Goal: Information Seeking & Learning: Check status

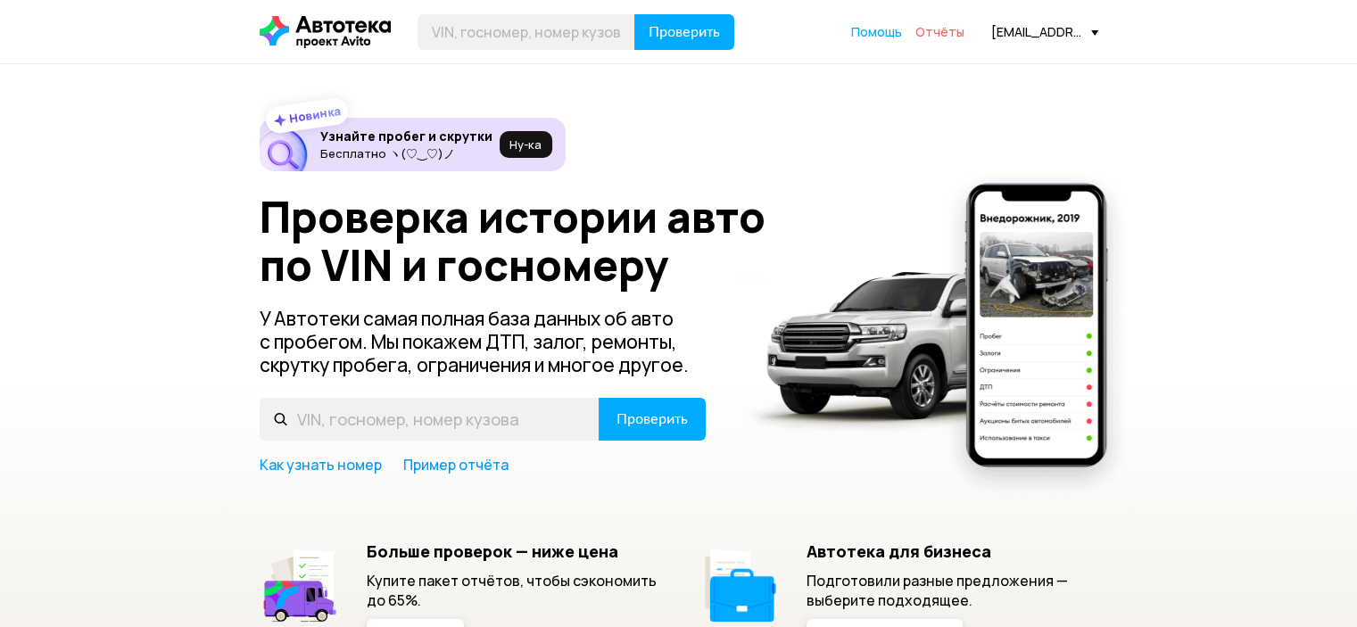
click at [938, 29] on span "Отчёты" at bounding box center [939, 31] width 49 height 17
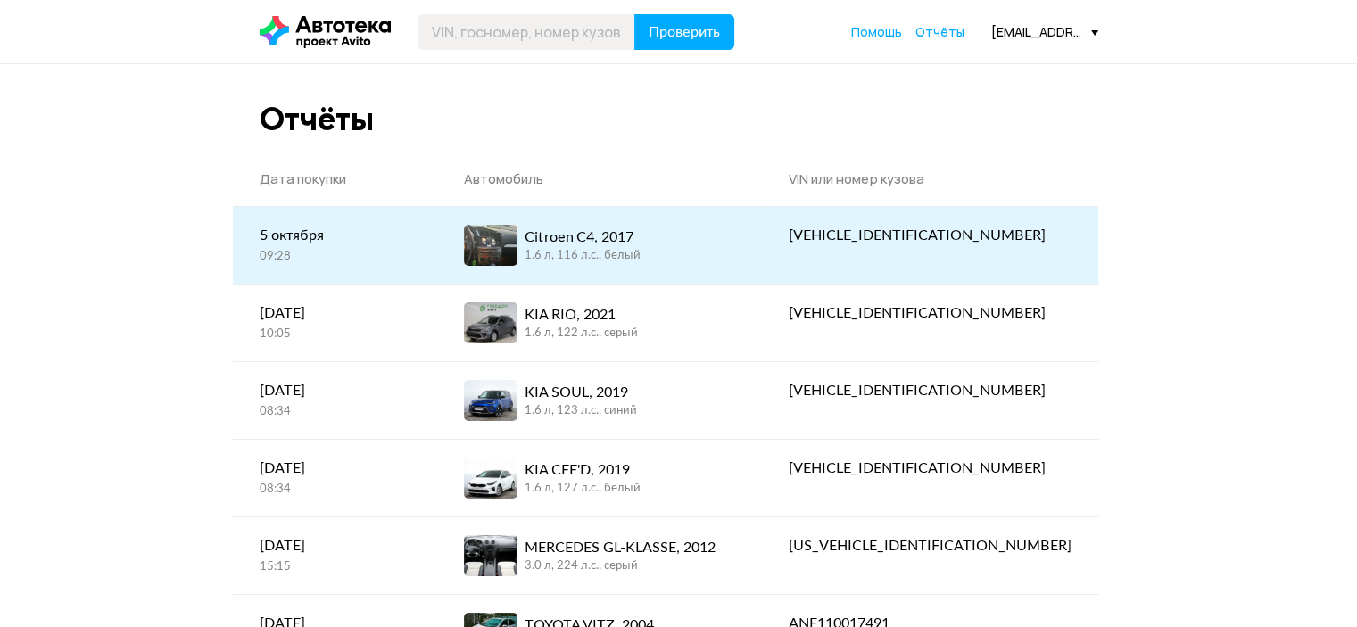
click at [517, 245] on span at bounding box center [491, 245] width 54 height 41
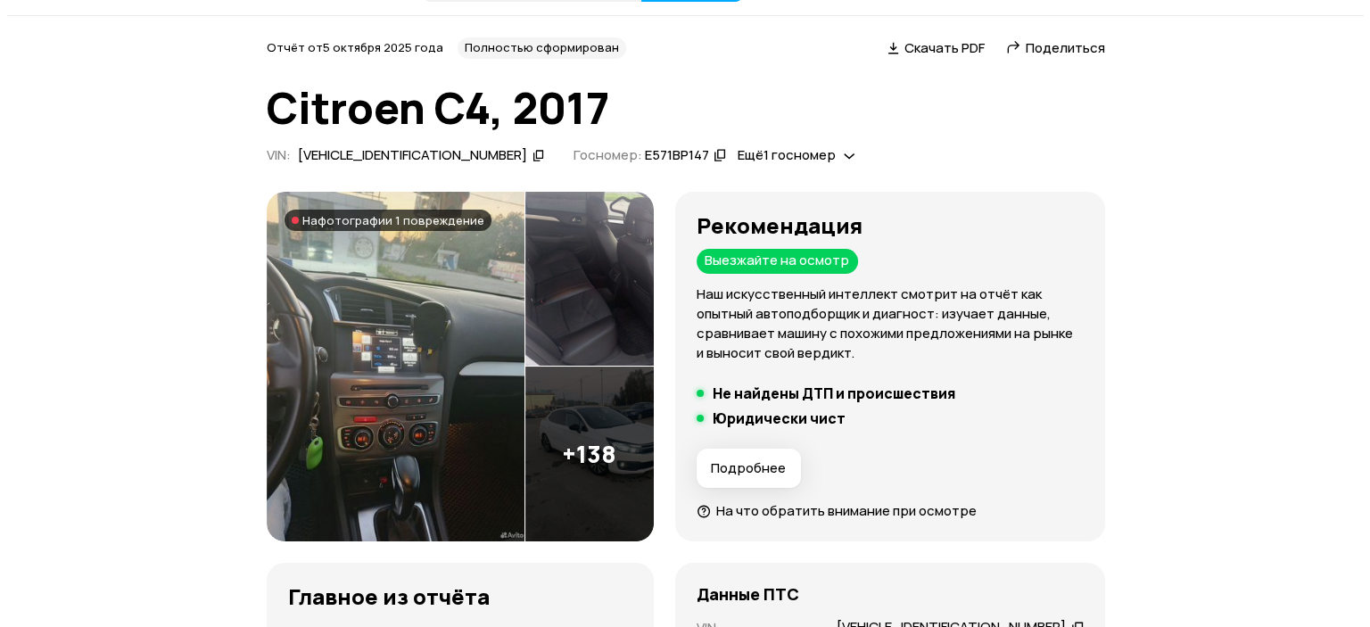
scroll to position [49, 0]
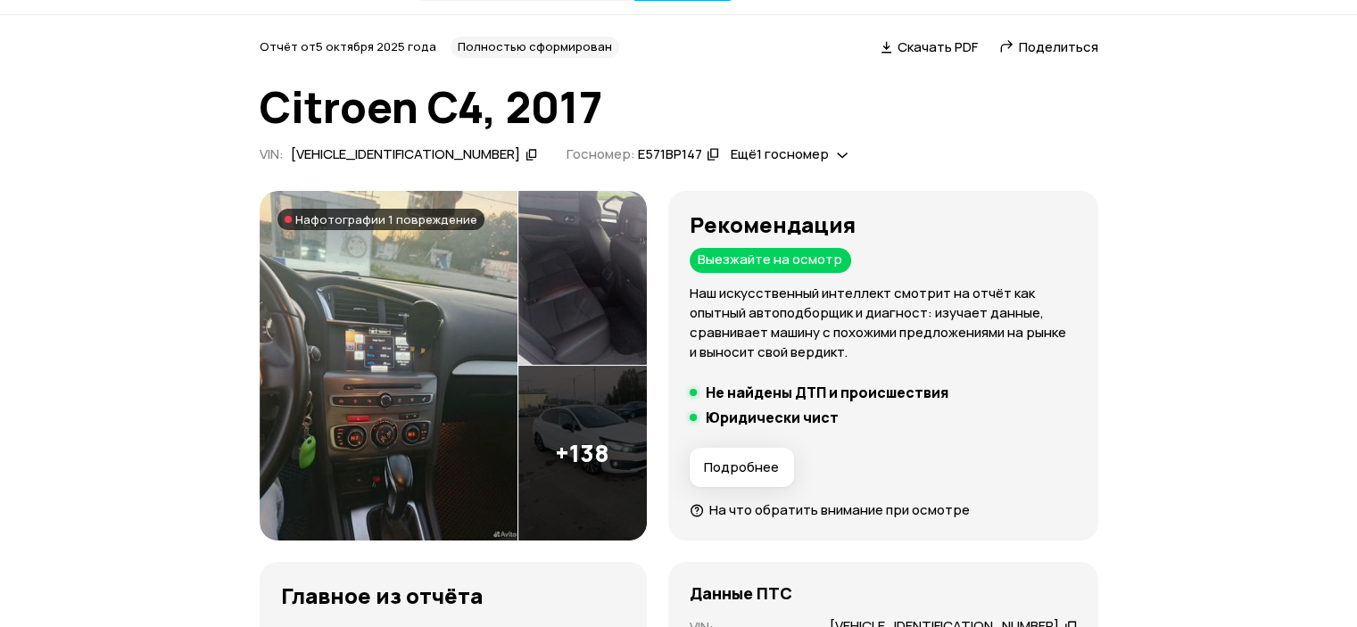
click at [614, 409] on img at bounding box center [582, 453] width 128 height 175
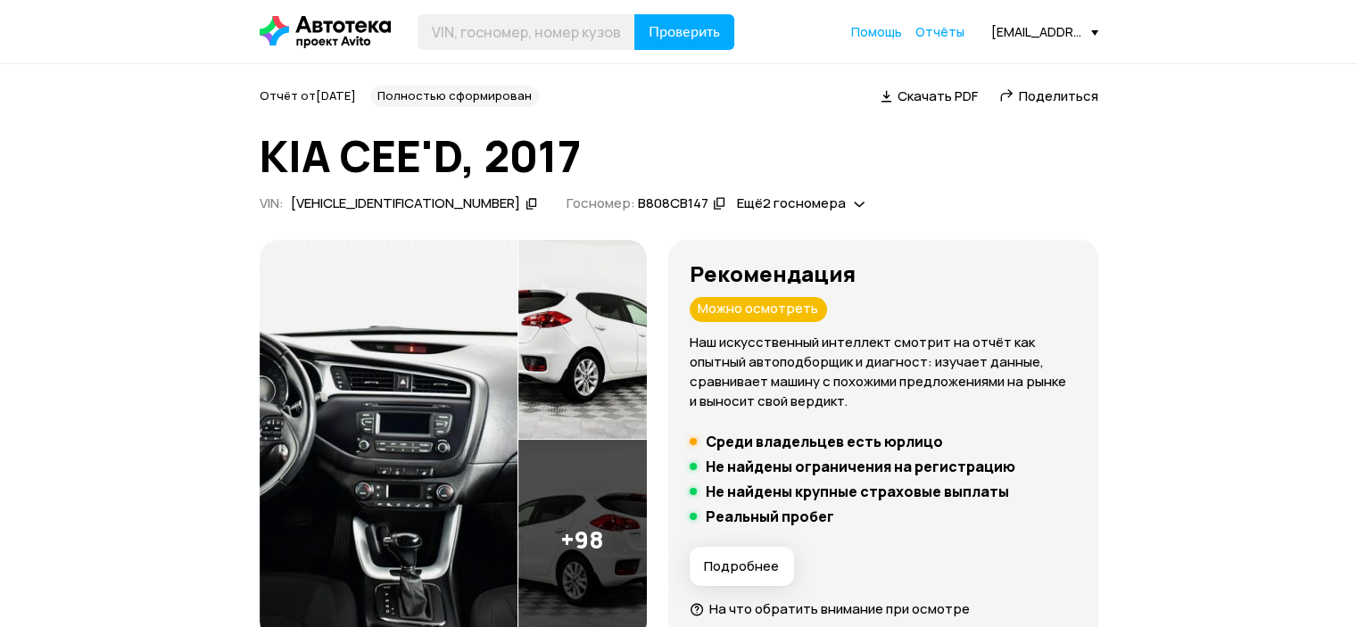
click at [500, 381] on img at bounding box center [389, 440] width 258 height 400
